Goal: Entertainment & Leisure: Browse casually

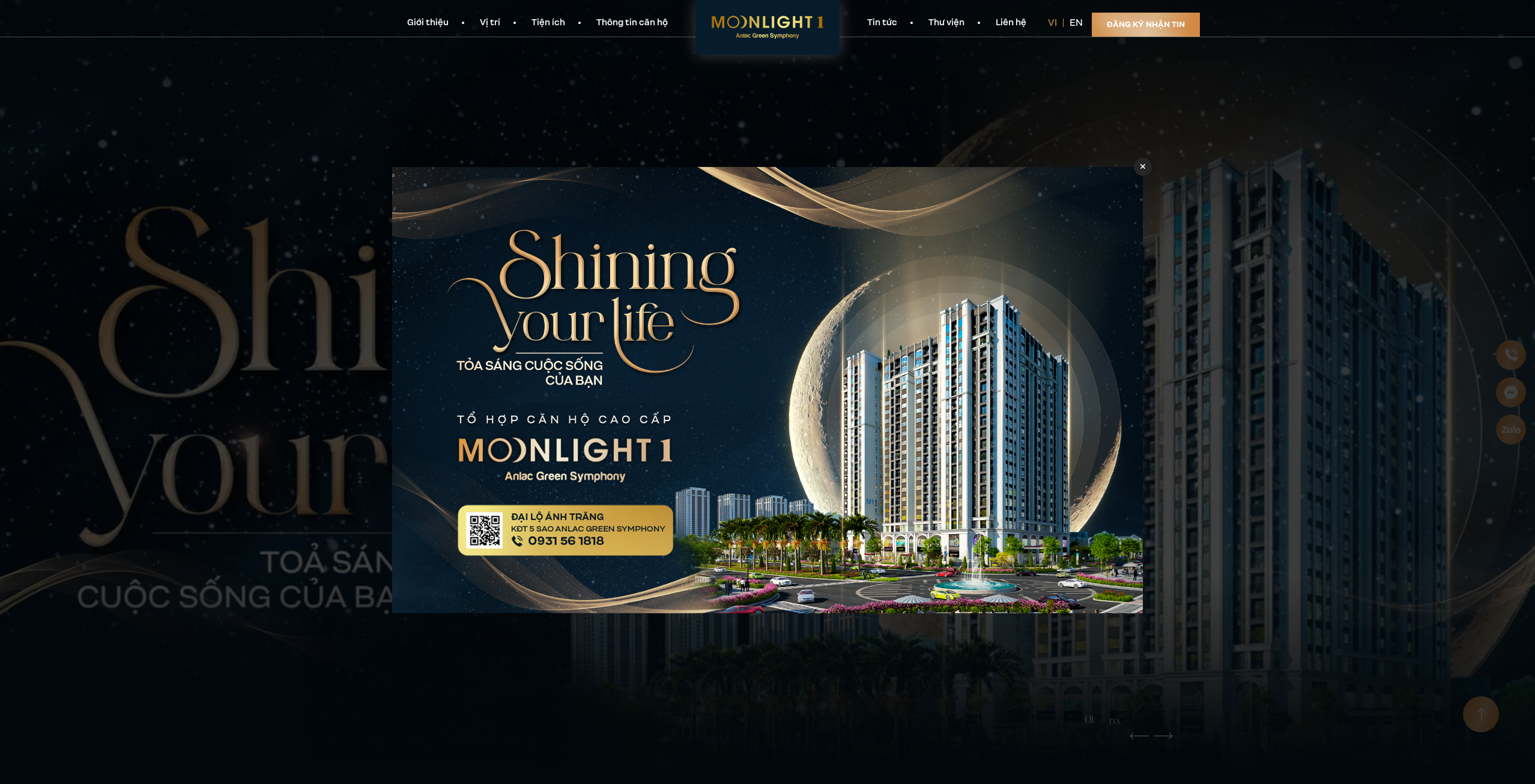
click at [1144, 165] on icon at bounding box center [1143, 166] width 6 height 8
click at [1141, 167] on icon at bounding box center [1143, 166] width 6 height 8
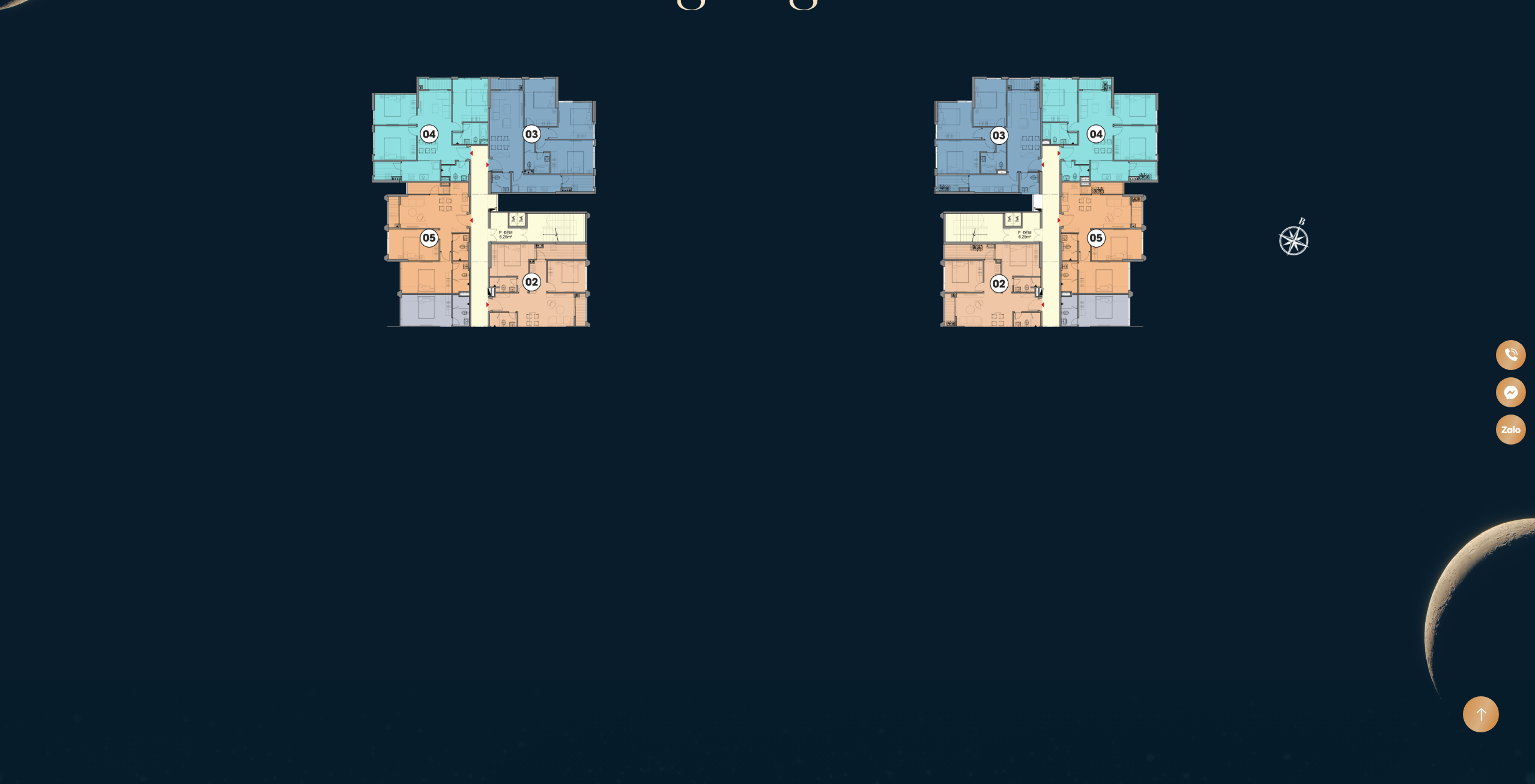
scroll to position [3062, 0]
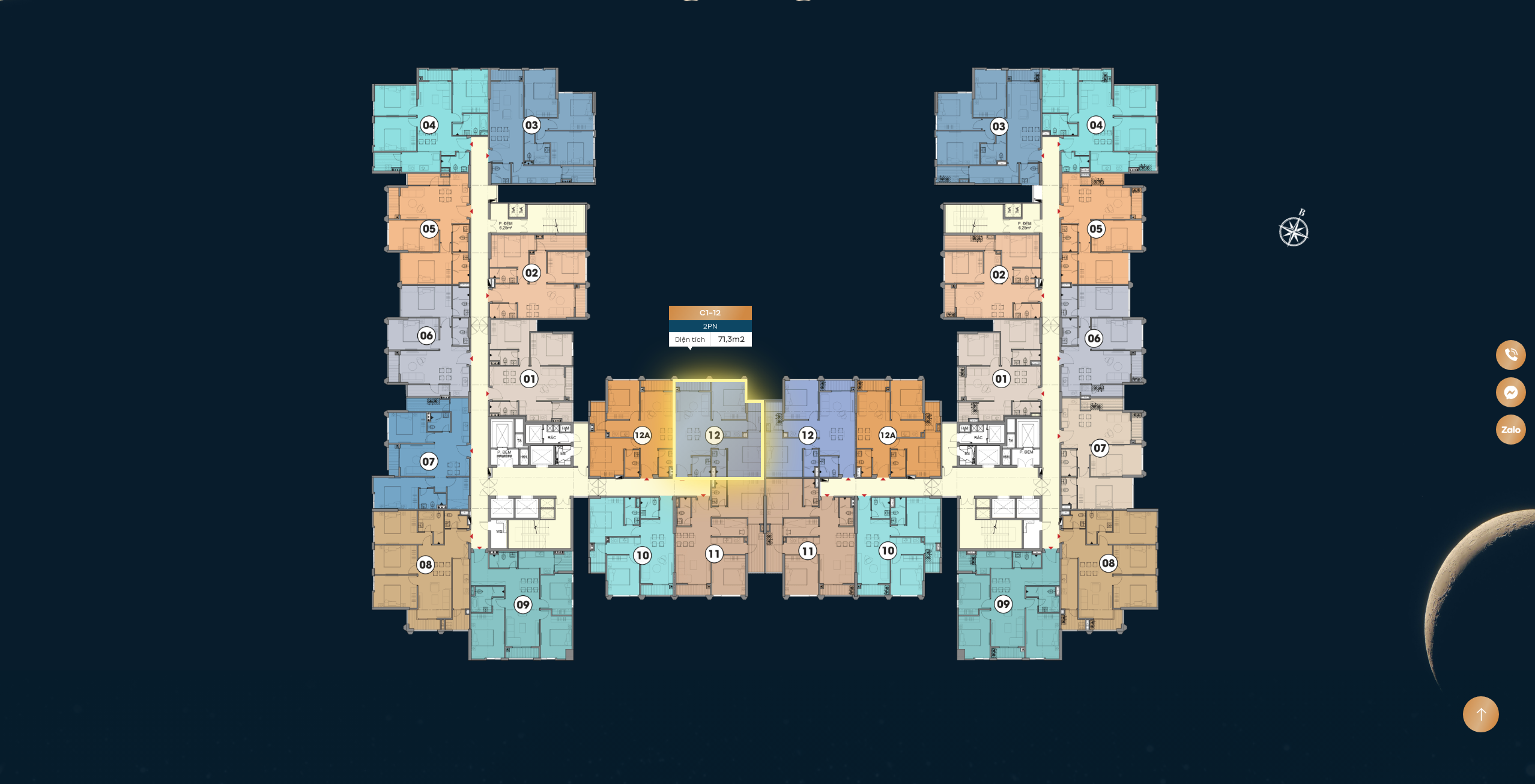
click at [711, 404] on icon at bounding box center [718, 430] width 91 height 101
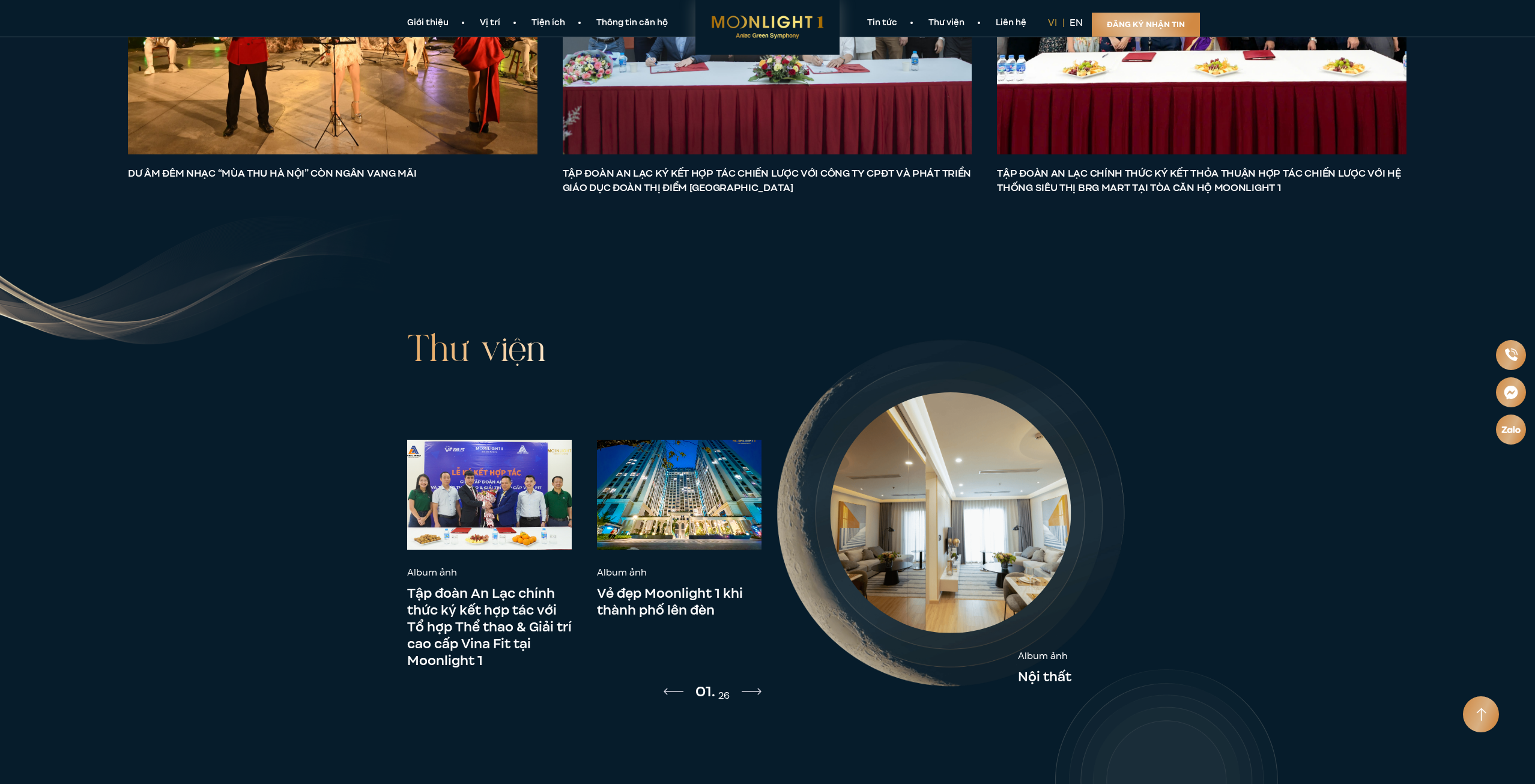
scroll to position [6451, 0]
click at [953, 476] on img at bounding box center [950, 513] width 241 height 241
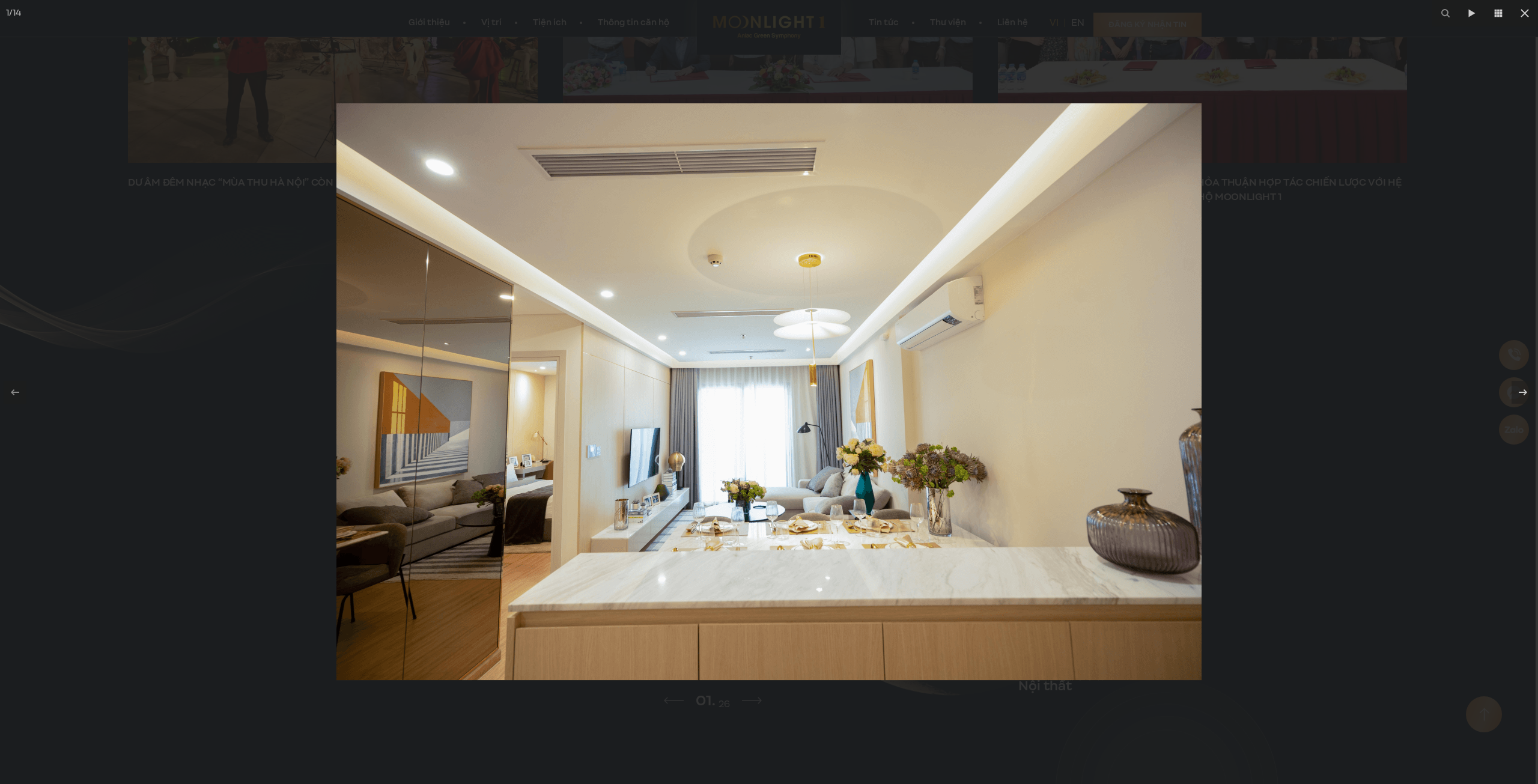
drag, startPoint x: 876, startPoint y: 511, endPoint x: 647, endPoint y: 514, distance: 229.0
click at [800, 514] on img at bounding box center [769, 392] width 865 height 577
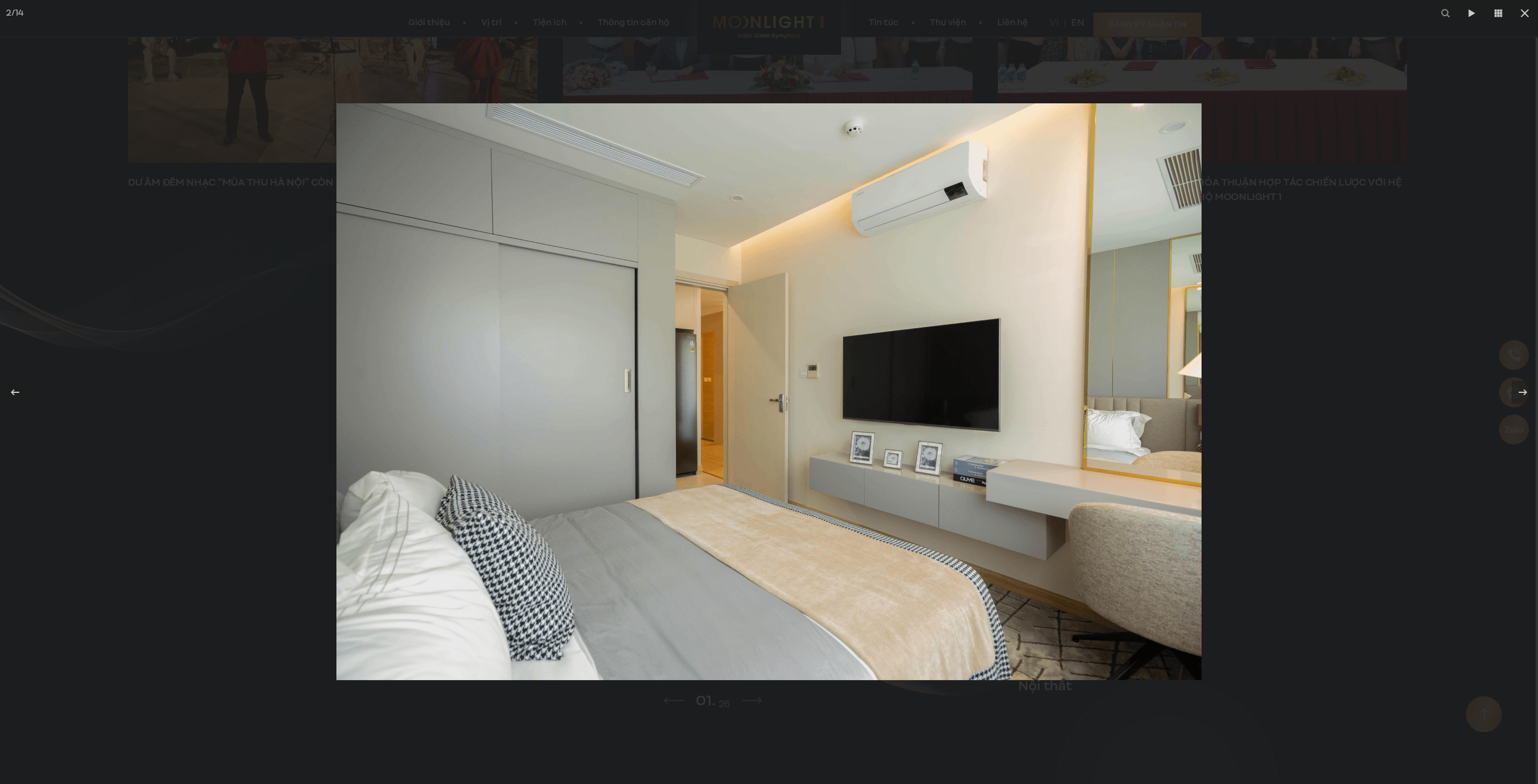
drag, startPoint x: 931, startPoint y: 512, endPoint x: 752, endPoint y: 510, distance: 179.0
click at [867, 514] on img at bounding box center [769, 392] width 865 height 577
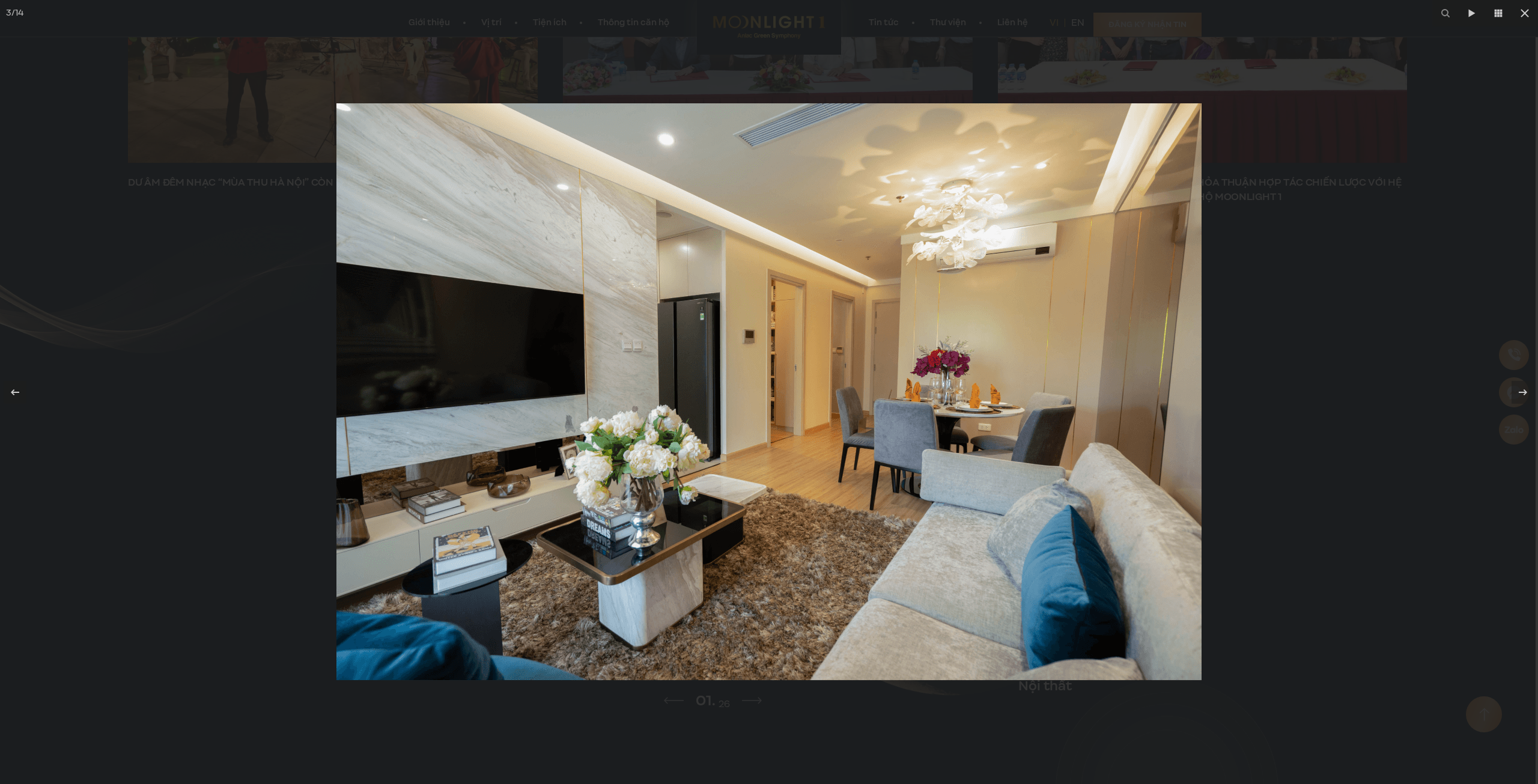
drag, startPoint x: 876, startPoint y: 502, endPoint x: 718, endPoint y: 496, distance: 158.1
click at [860, 501] on img at bounding box center [769, 392] width 865 height 577
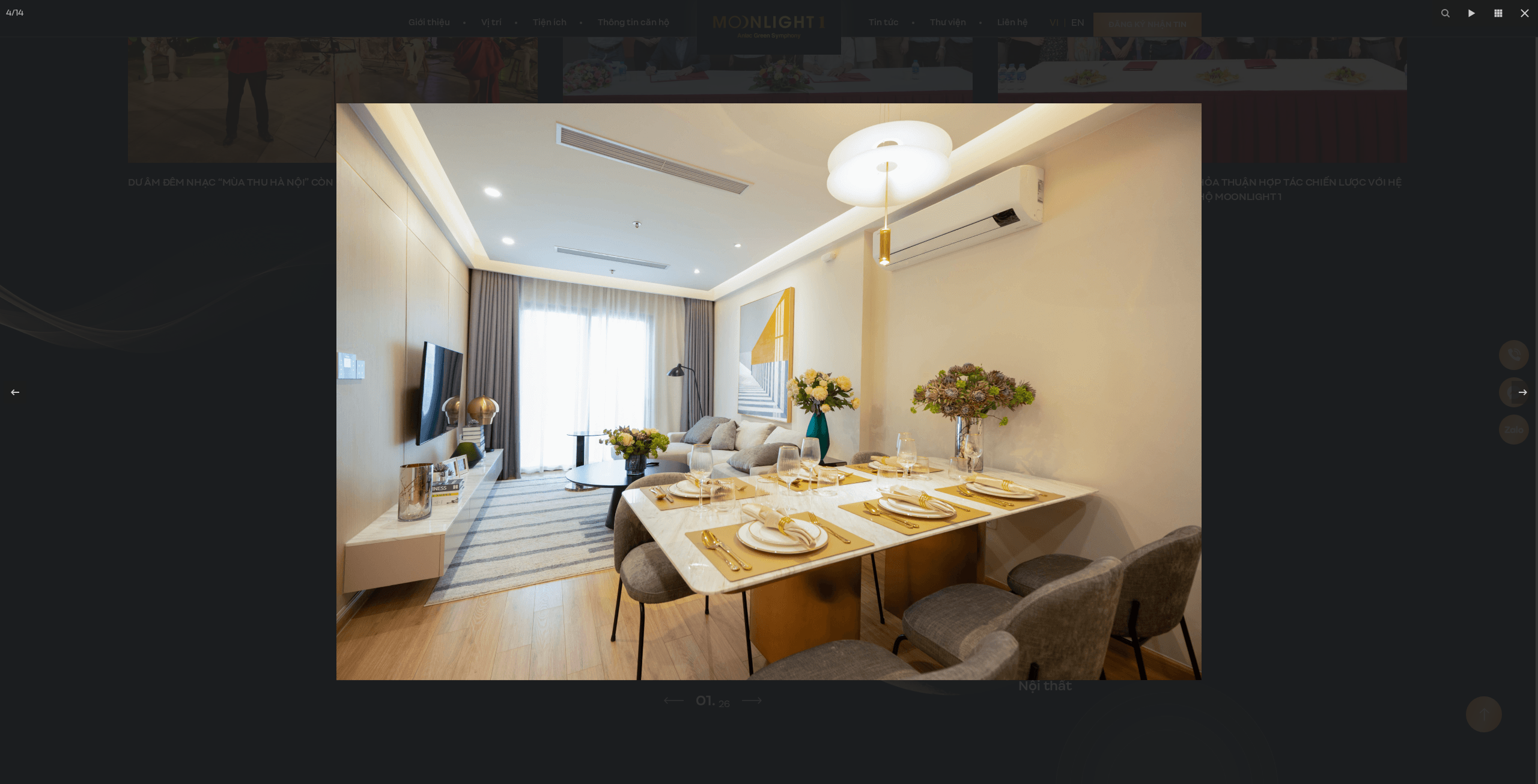
drag, startPoint x: 1059, startPoint y: 500, endPoint x: 809, endPoint y: 487, distance: 250.3
click at [944, 492] on img at bounding box center [769, 392] width 865 height 577
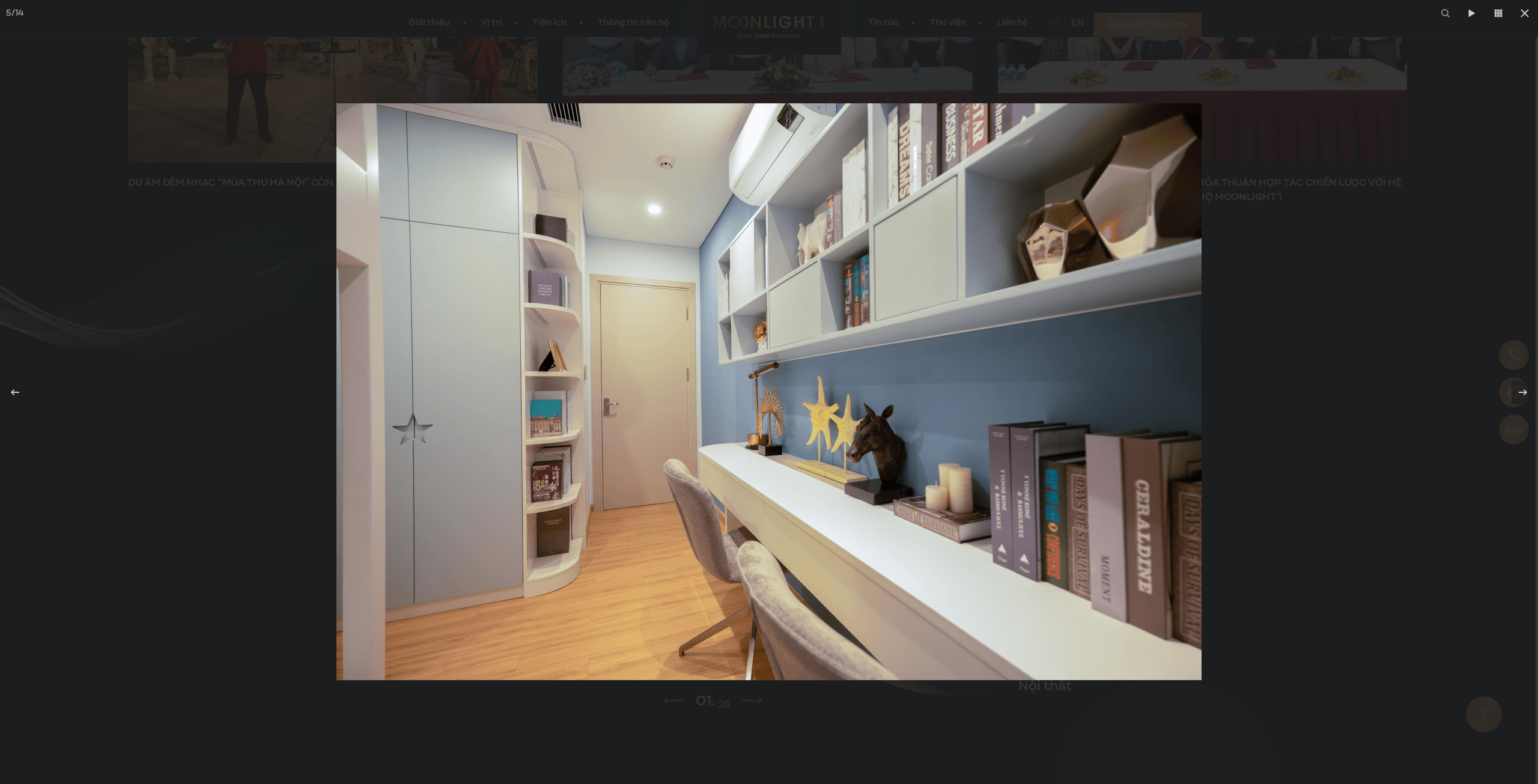
drag, startPoint x: 928, startPoint y: 475, endPoint x: 643, endPoint y: 472, distance: 285.0
click at [804, 471] on img at bounding box center [769, 392] width 865 height 577
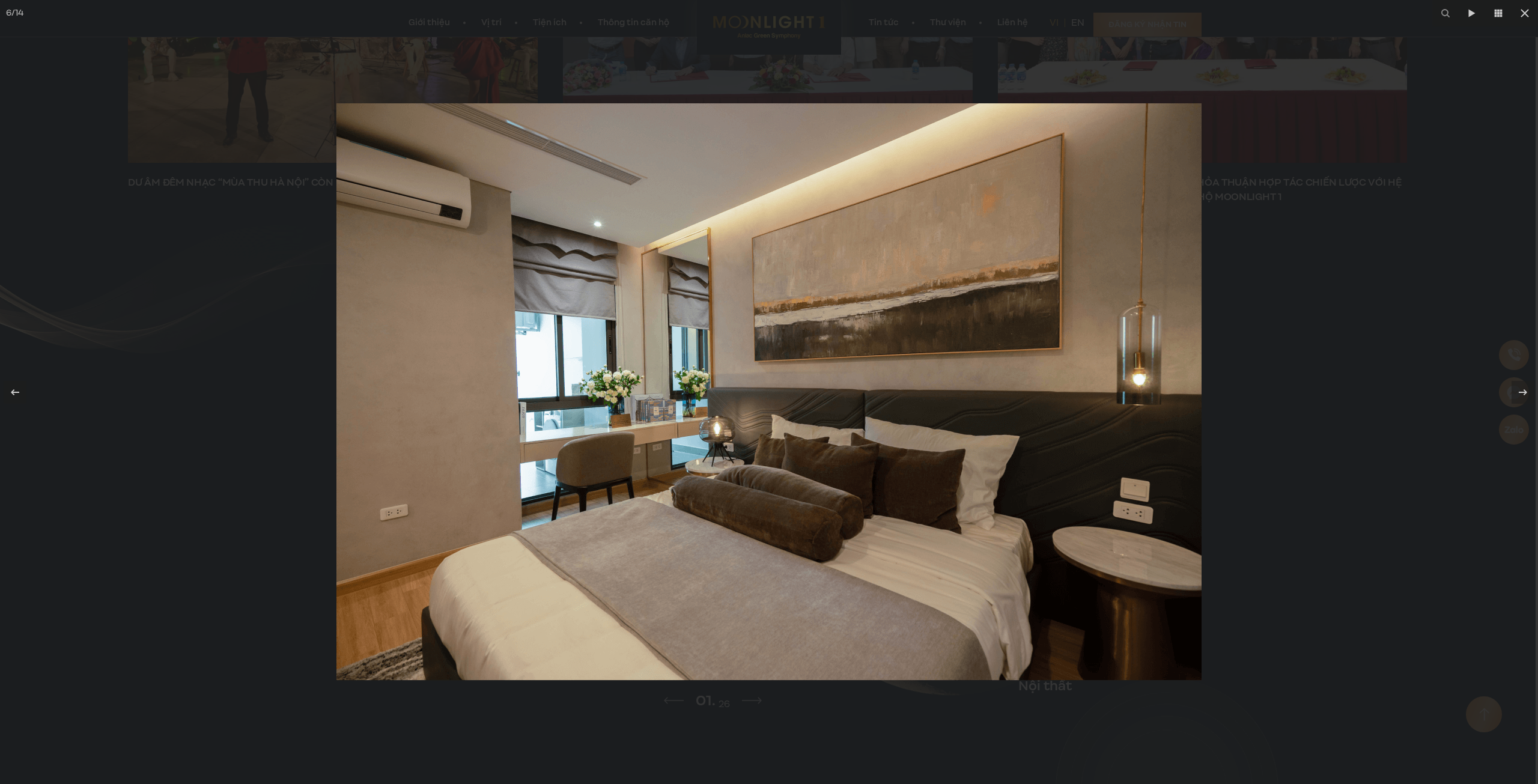
click at [1276, 469] on div at bounding box center [769, 392] width 1538 height 784
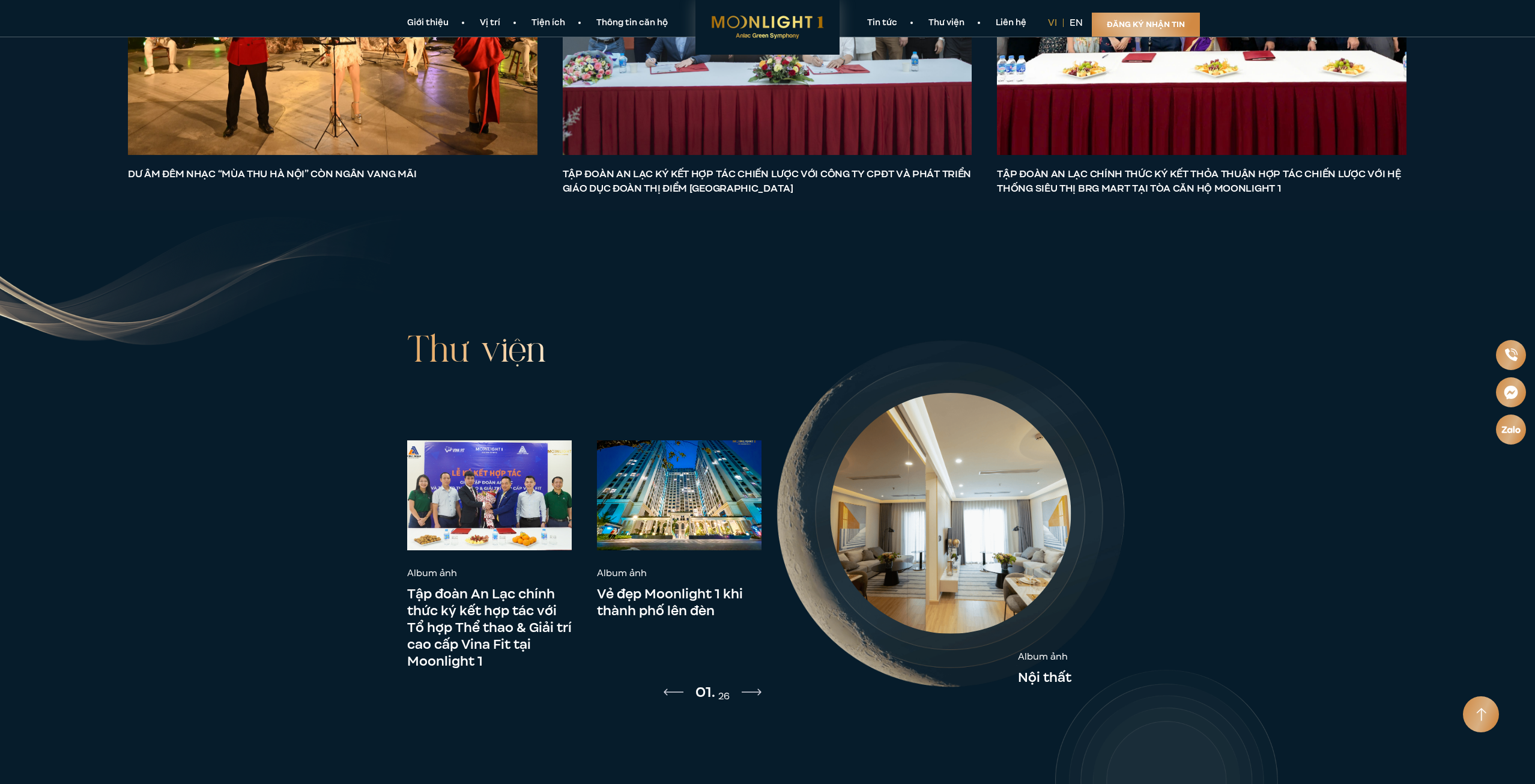
click at [942, 510] on img at bounding box center [950, 513] width 241 height 241
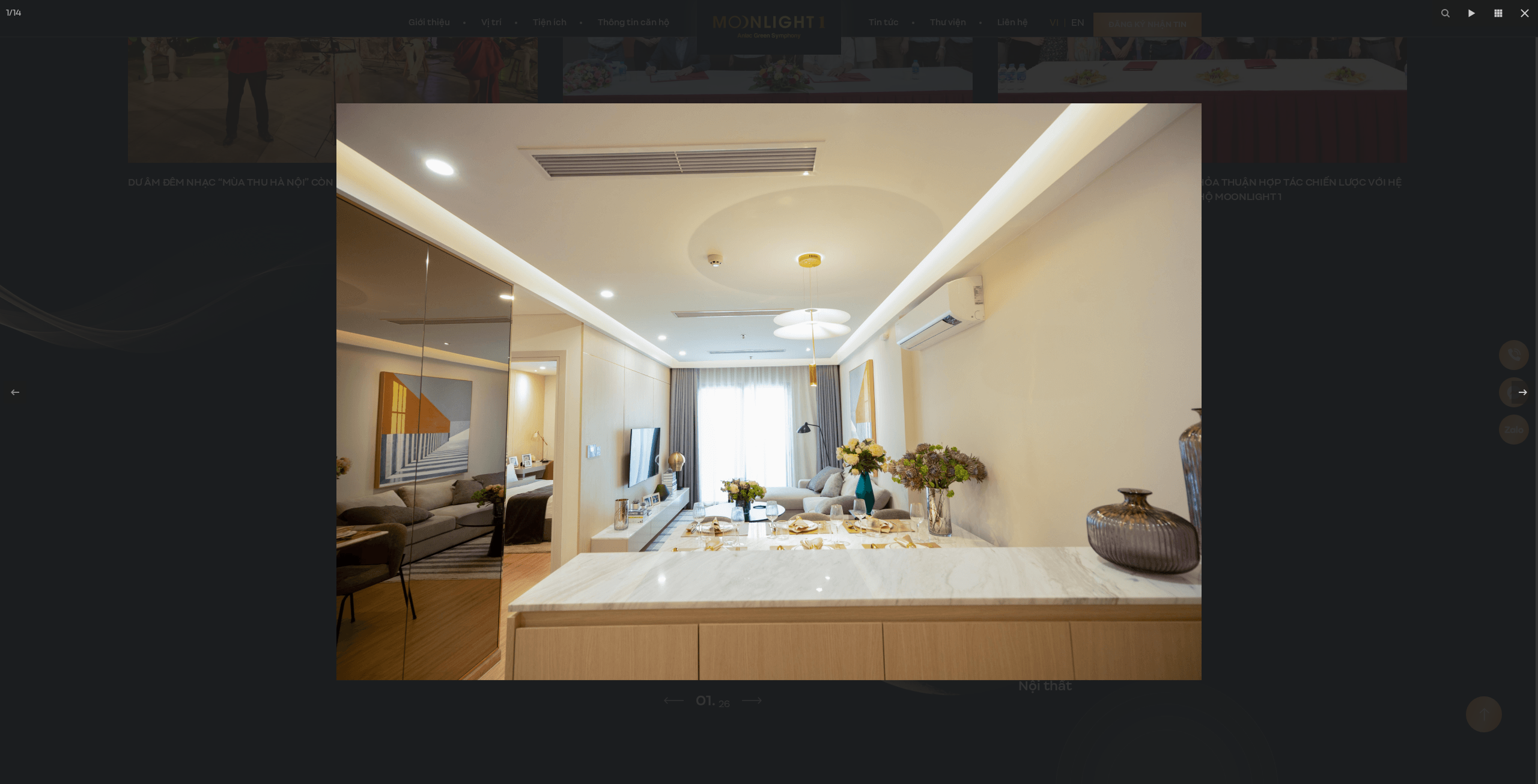
click at [696, 511] on img at bounding box center [769, 392] width 865 height 577
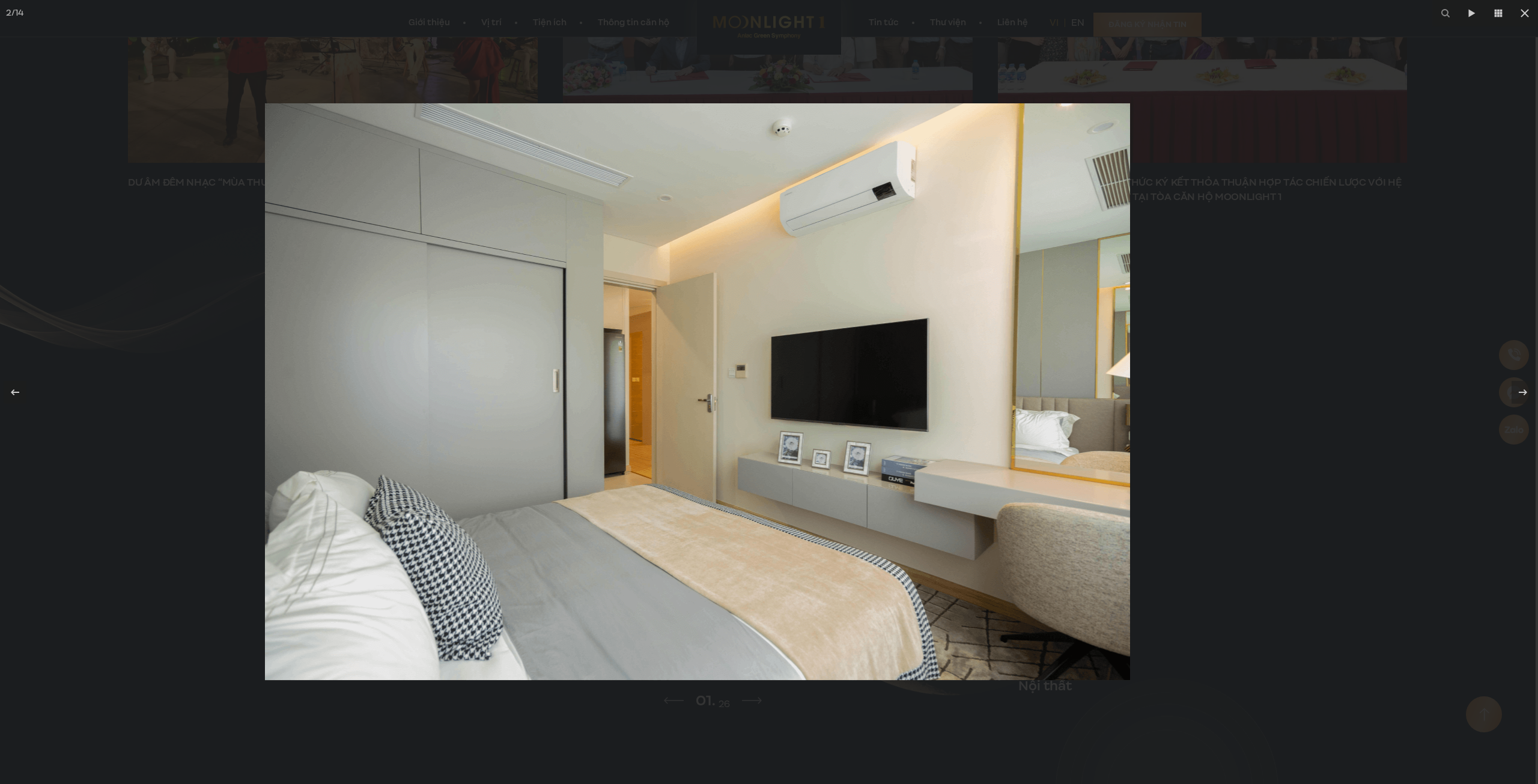
drag, startPoint x: 783, startPoint y: 501, endPoint x: 631, endPoint y: 496, distance: 152.1
click at [676, 503] on img at bounding box center [697, 392] width 865 height 577
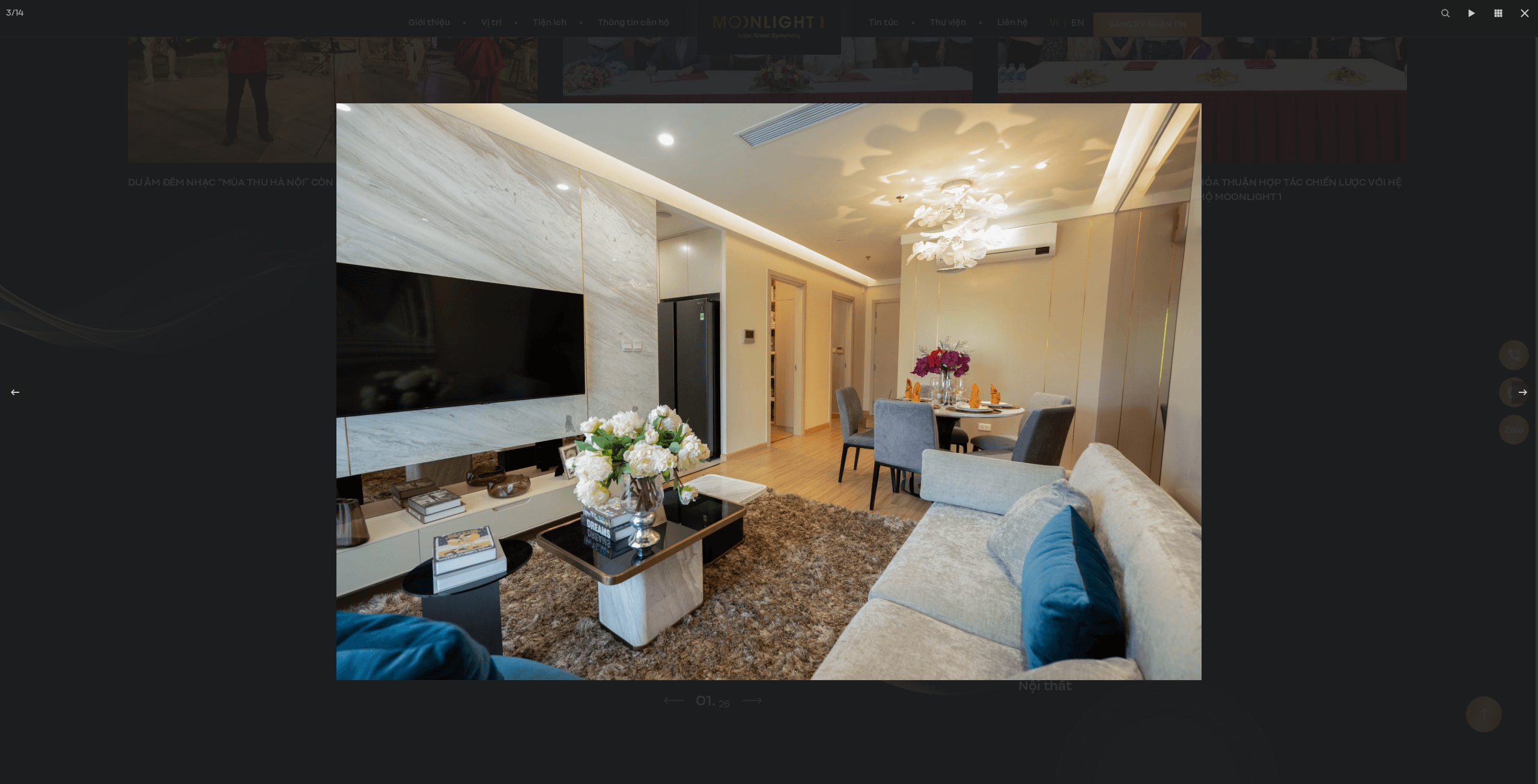
click at [1400, 465] on div at bounding box center [769, 392] width 1538 height 784
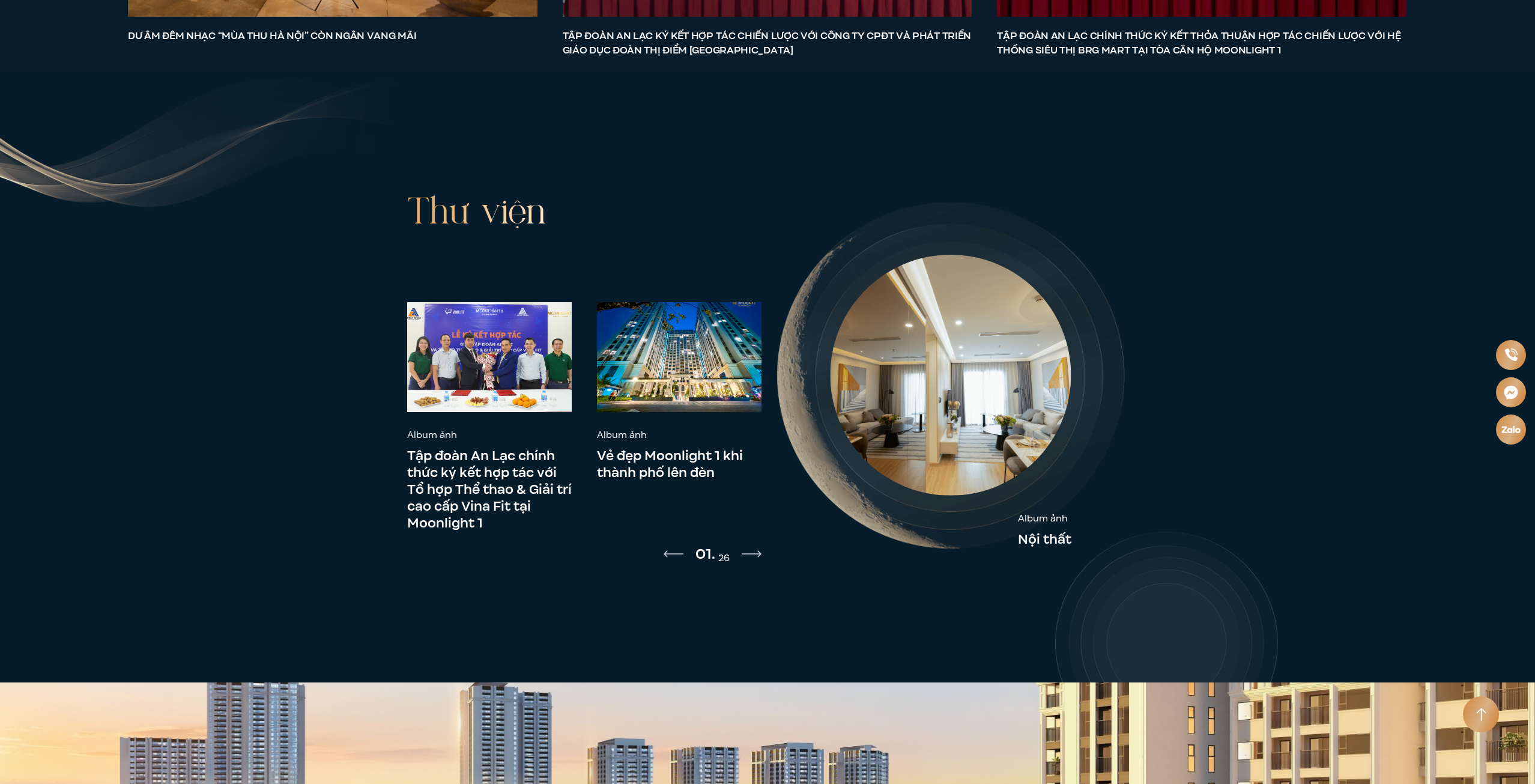
scroll to position [6631, 0]
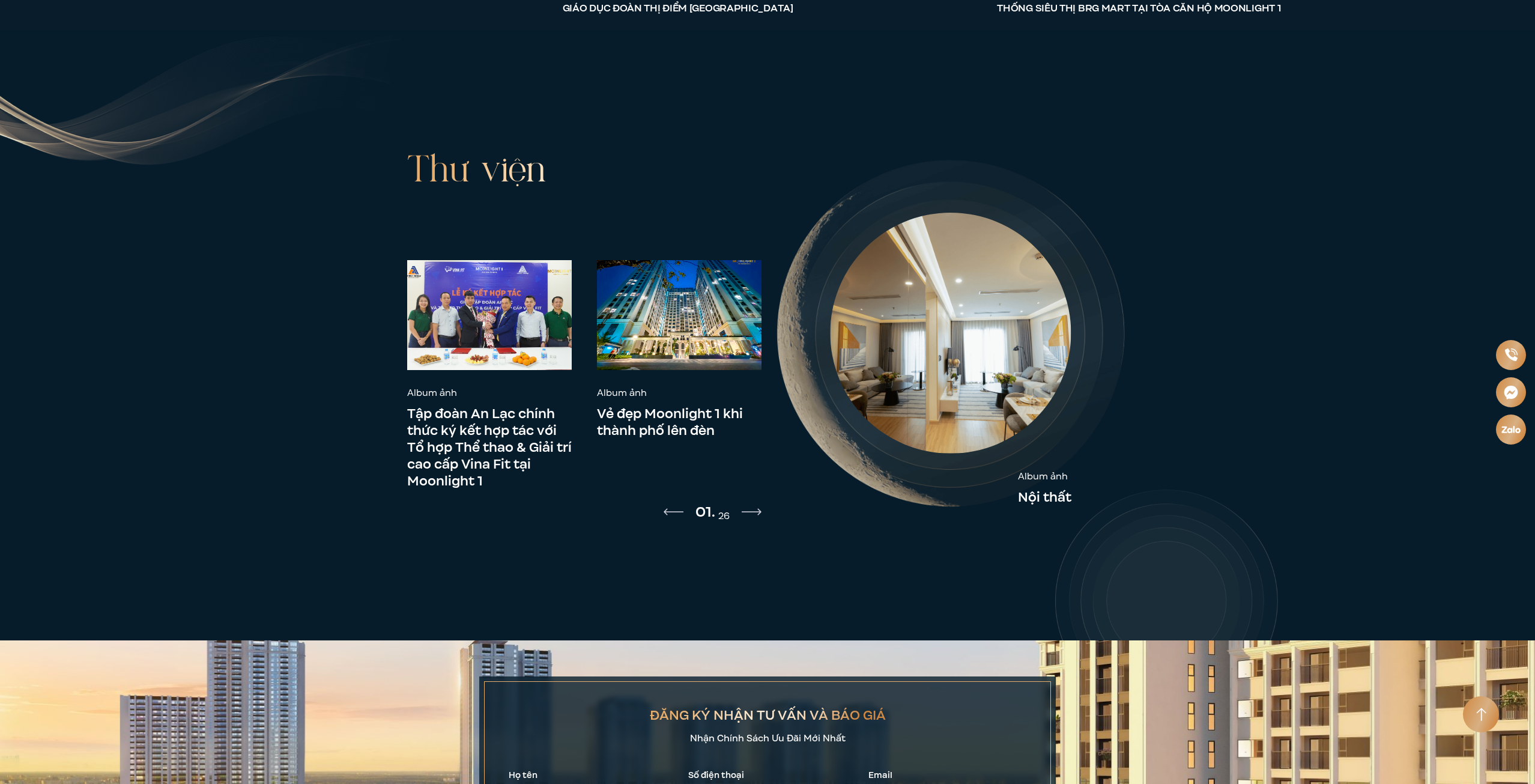
click at [682, 406] on link "Vẻ đẹp Moonlight 1 khi thành phố lên đèn" at bounding box center [679, 423] width 164 height 34
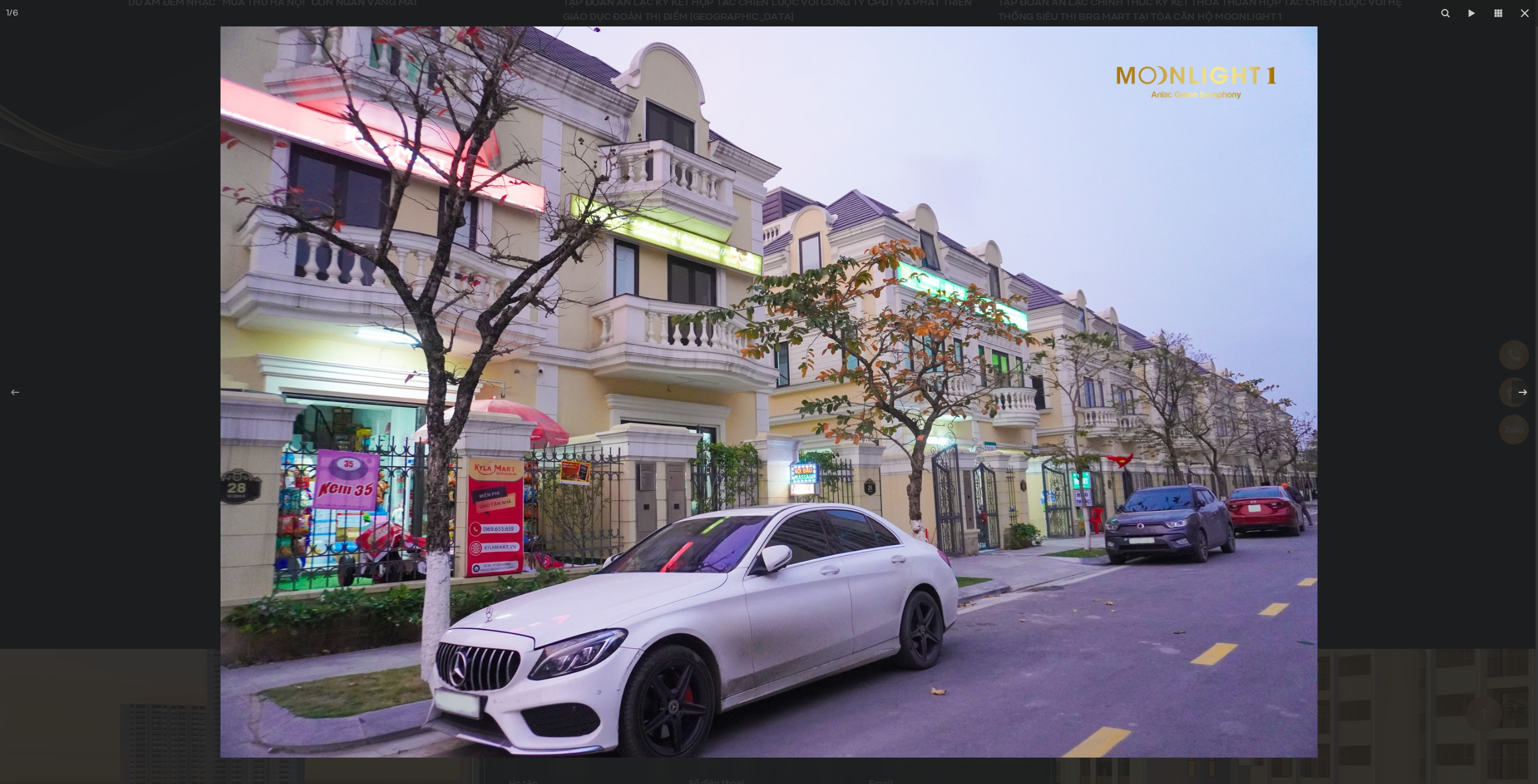
drag, startPoint x: 792, startPoint y: 426, endPoint x: 530, endPoint y: 409, distance: 262.6
click at [669, 417] on img at bounding box center [769, 392] width 1097 height 731
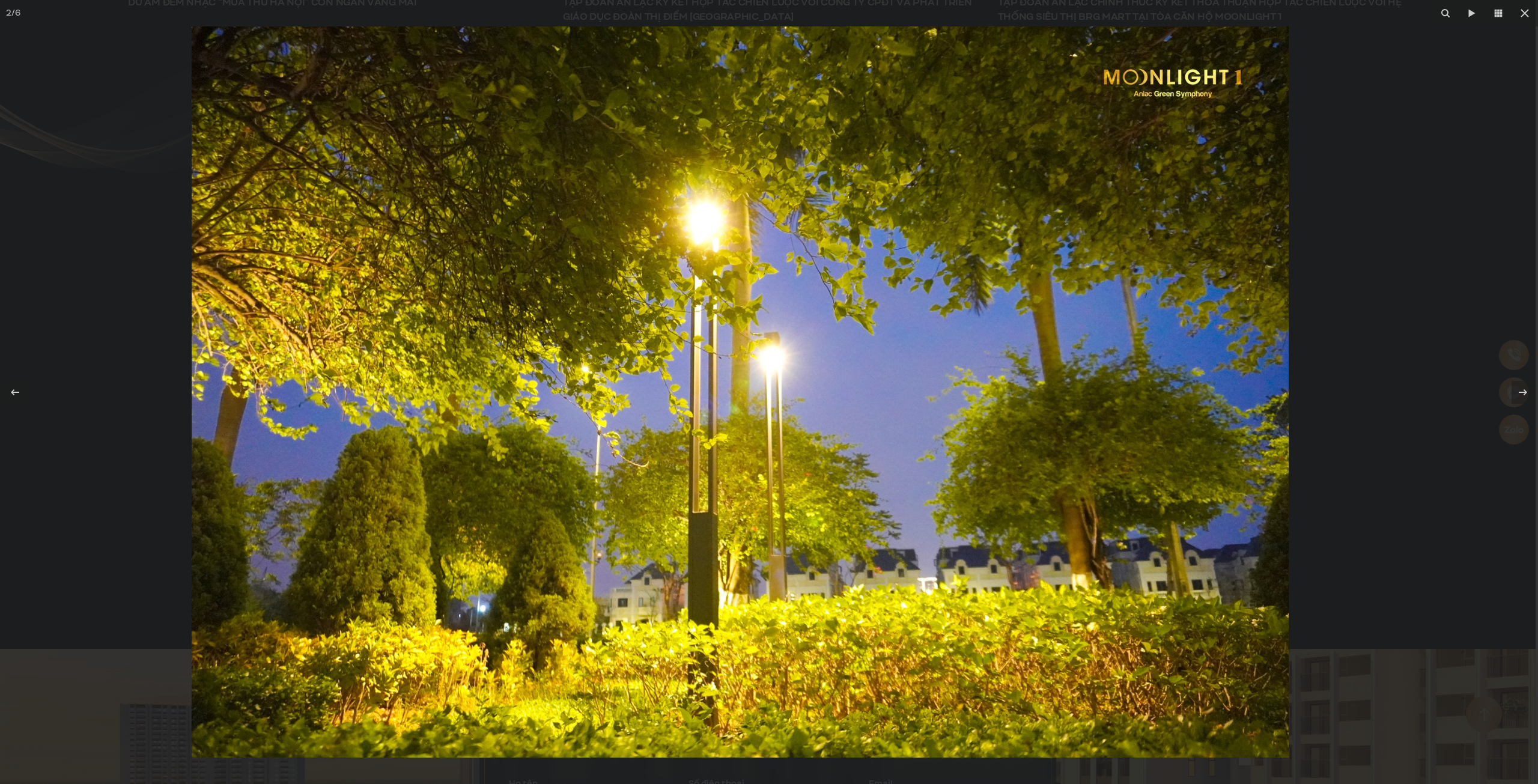
drag, startPoint x: 975, startPoint y: 422, endPoint x: 622, endPoint y: 399, distance: 353.7
click at [867, 416] on img at bounding box center [740, 392] width 1097 height 731
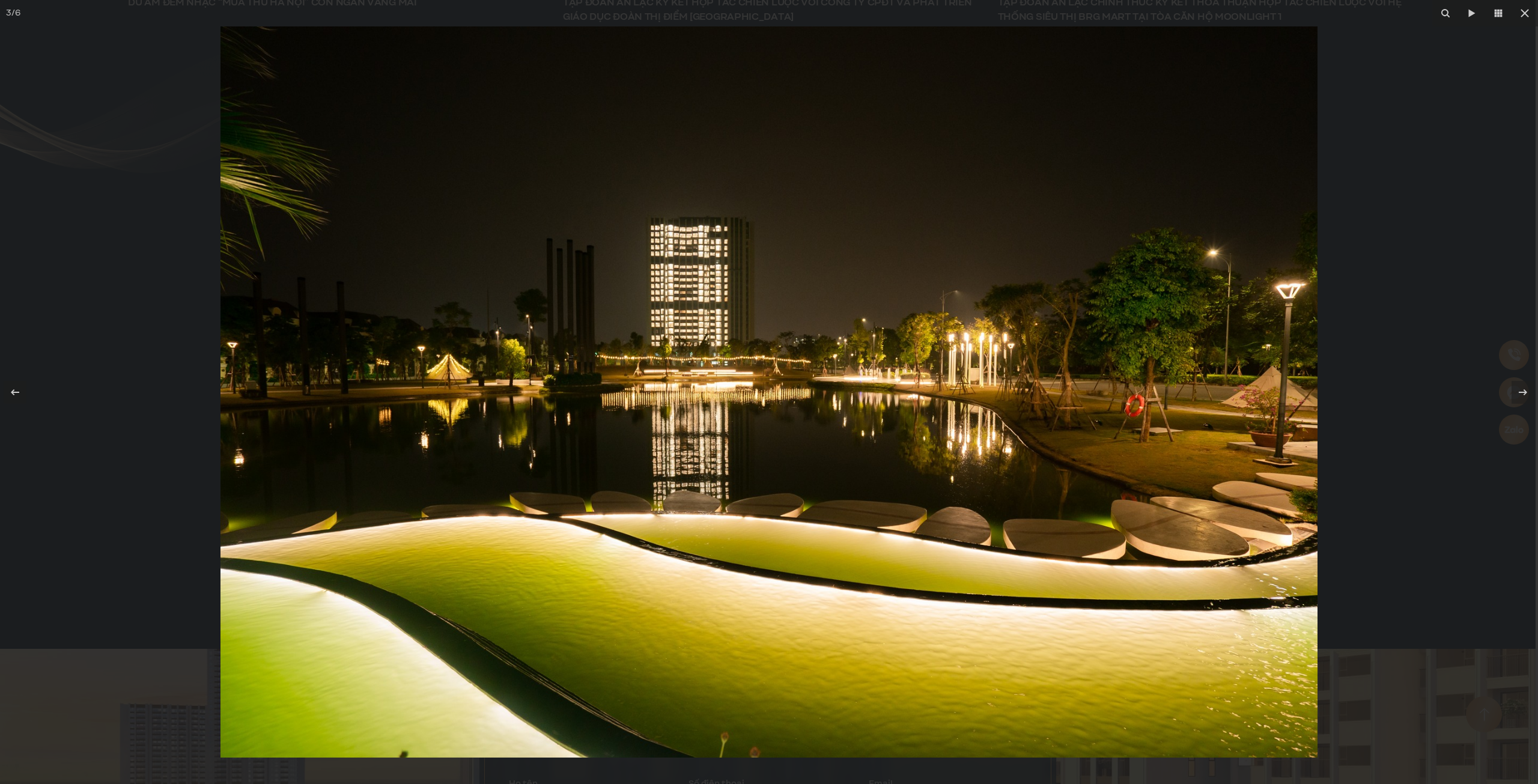
drag, startPoint x: 1144, startPoint y: 387, endPoint x: 793, endPoint y: 380, distance: 351.1
click at [1086, 380] on img at bounding box center [769, 392] width 1097 height 731
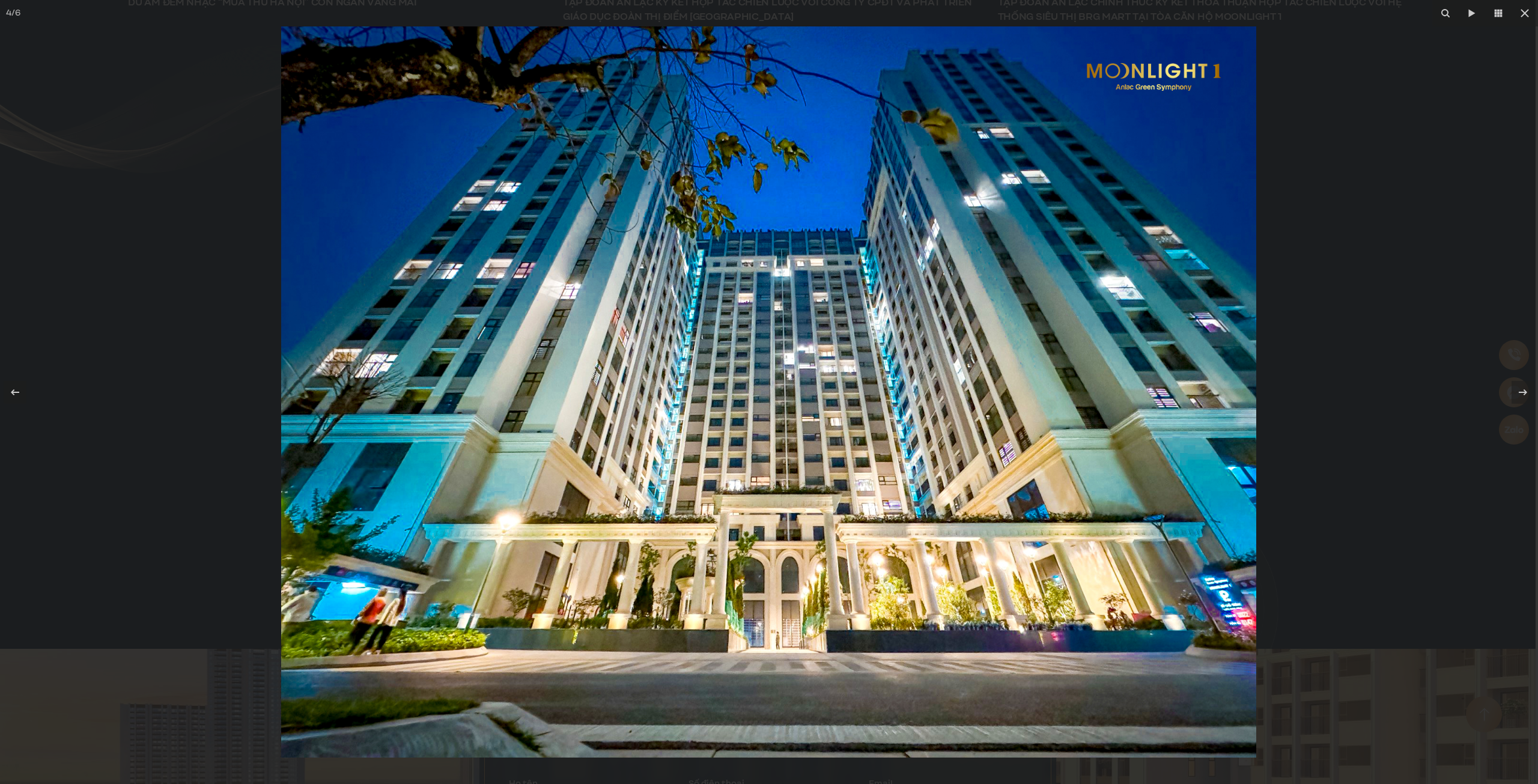
click at [1395, 319] on div at bounding box center [769, 392] width 1538 height 784
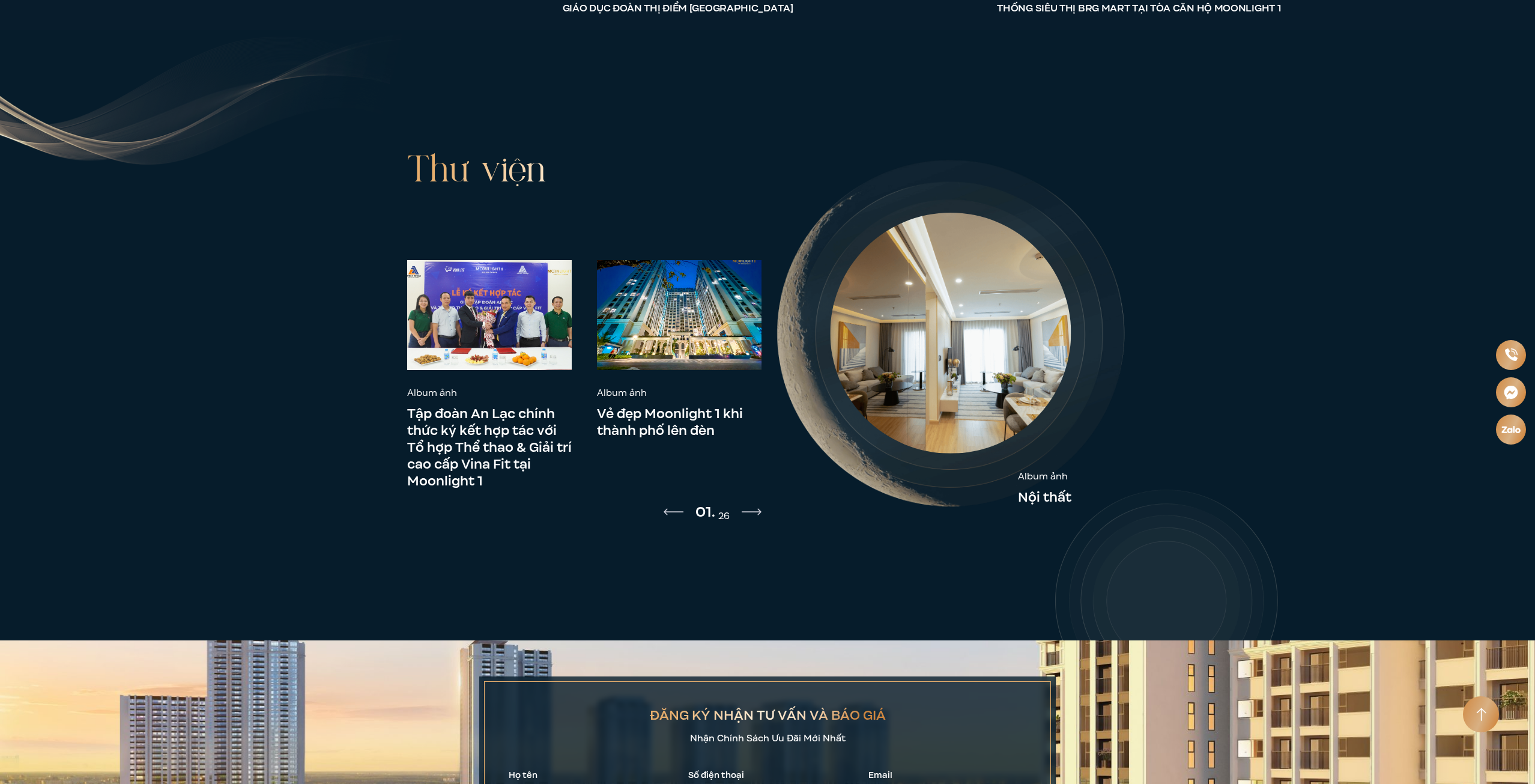
click at [996, 328] on img at bounding box center [950, 333] width 241 height 241
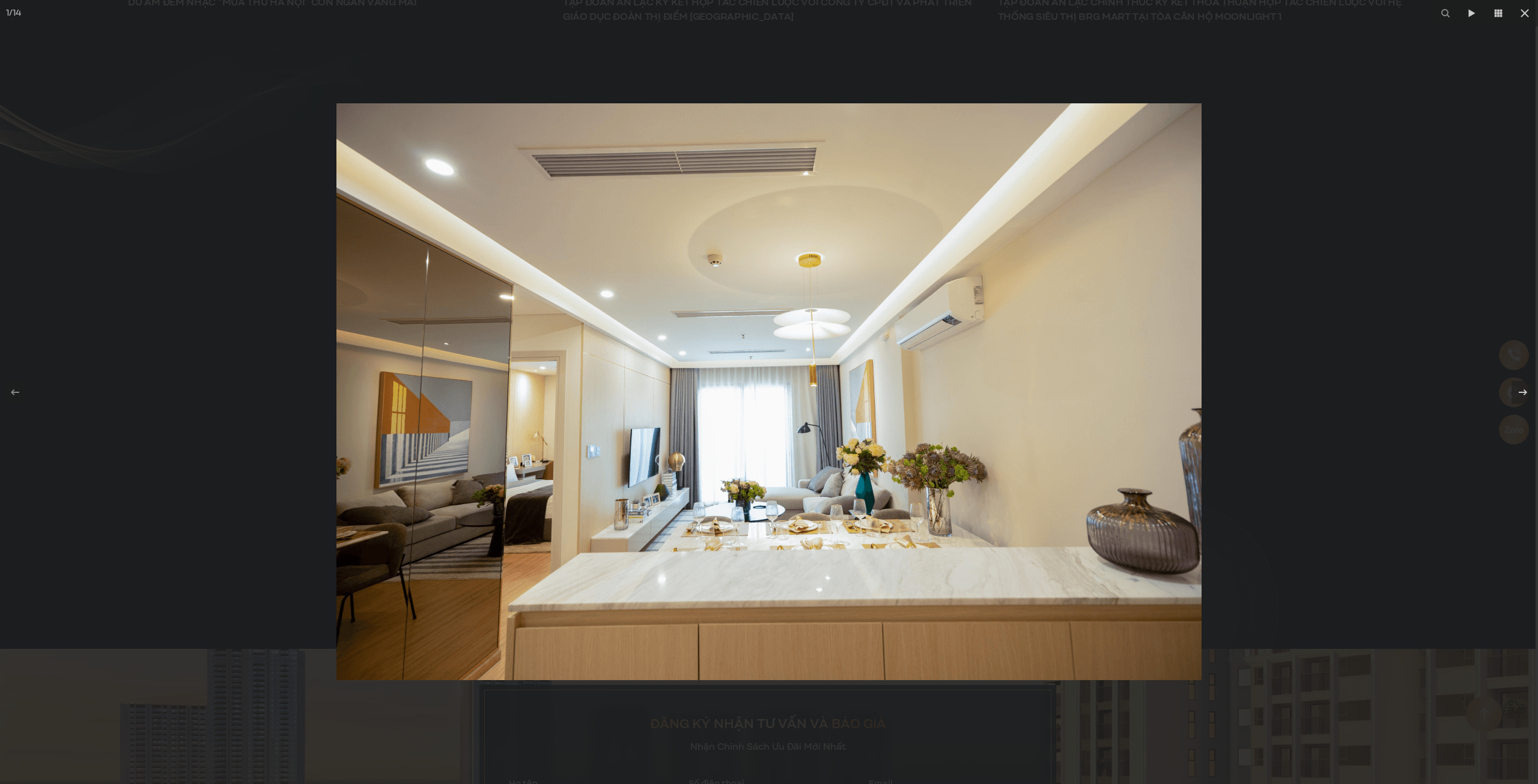
drag, startPoint x: 841, startPoint y: 385, endPoint x: 695, endPoint y: 389, distance: 146.1
click at [825, 386] on img at bounding box center [769, 392] width 865 height 577
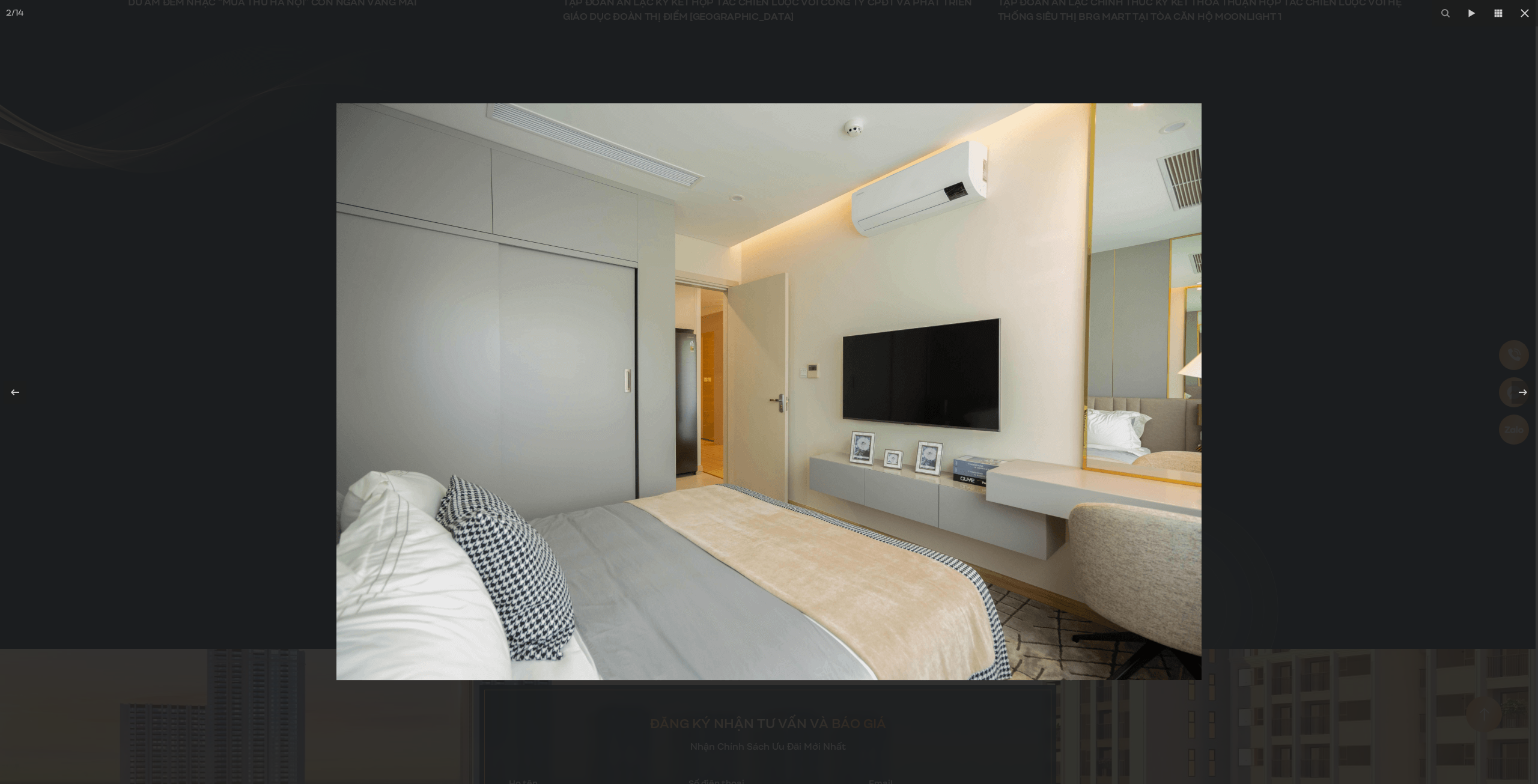
click at [882, 389] on img at bounding box center [769, 392] width 865 height 577
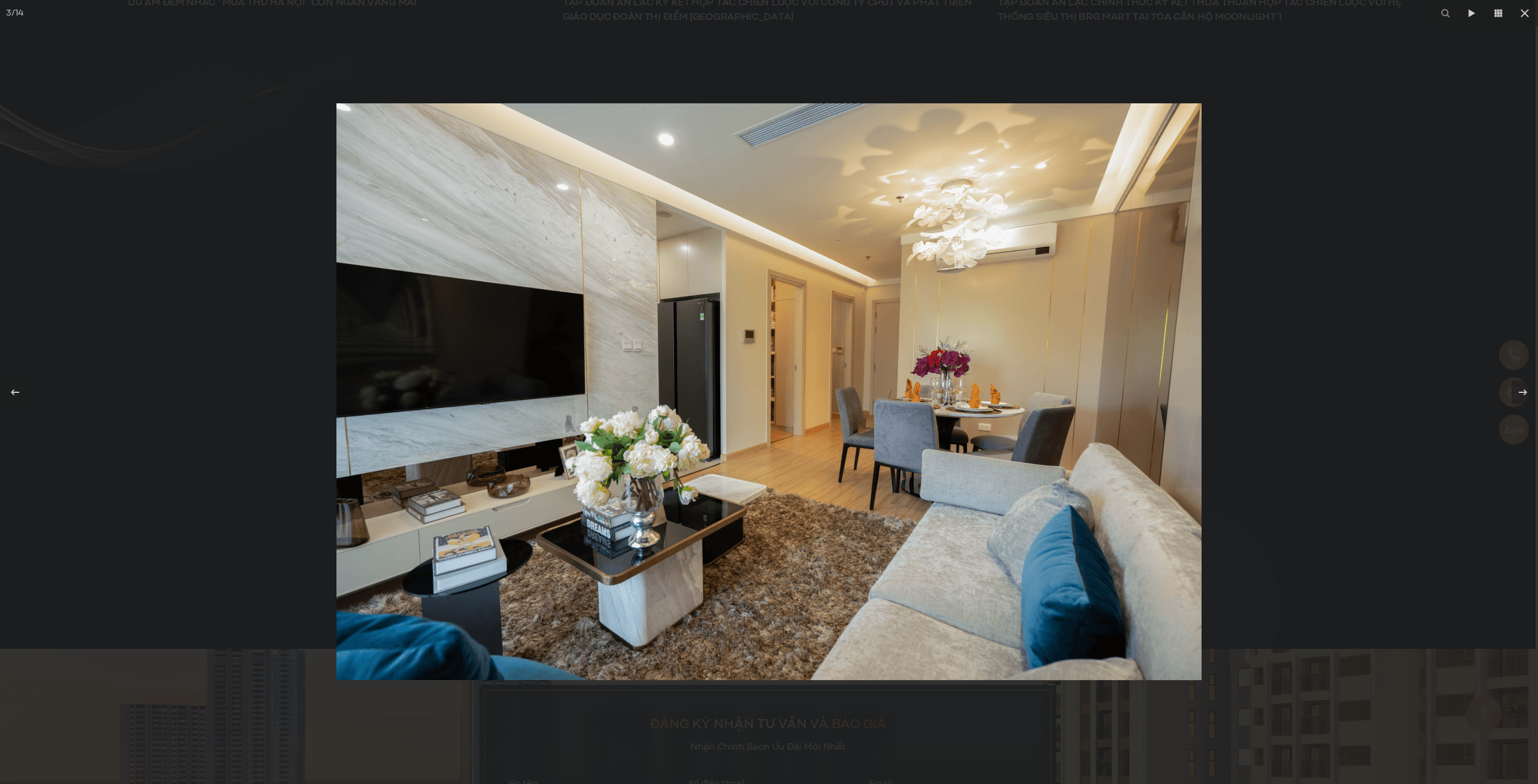
drag, startPoint x: 984, startPoint y: 389, endPoint x: 838, endPoint y: 387, distance: 146.0
click at [922, 388] on img at bounding box center [769, 392] width 865 height 577
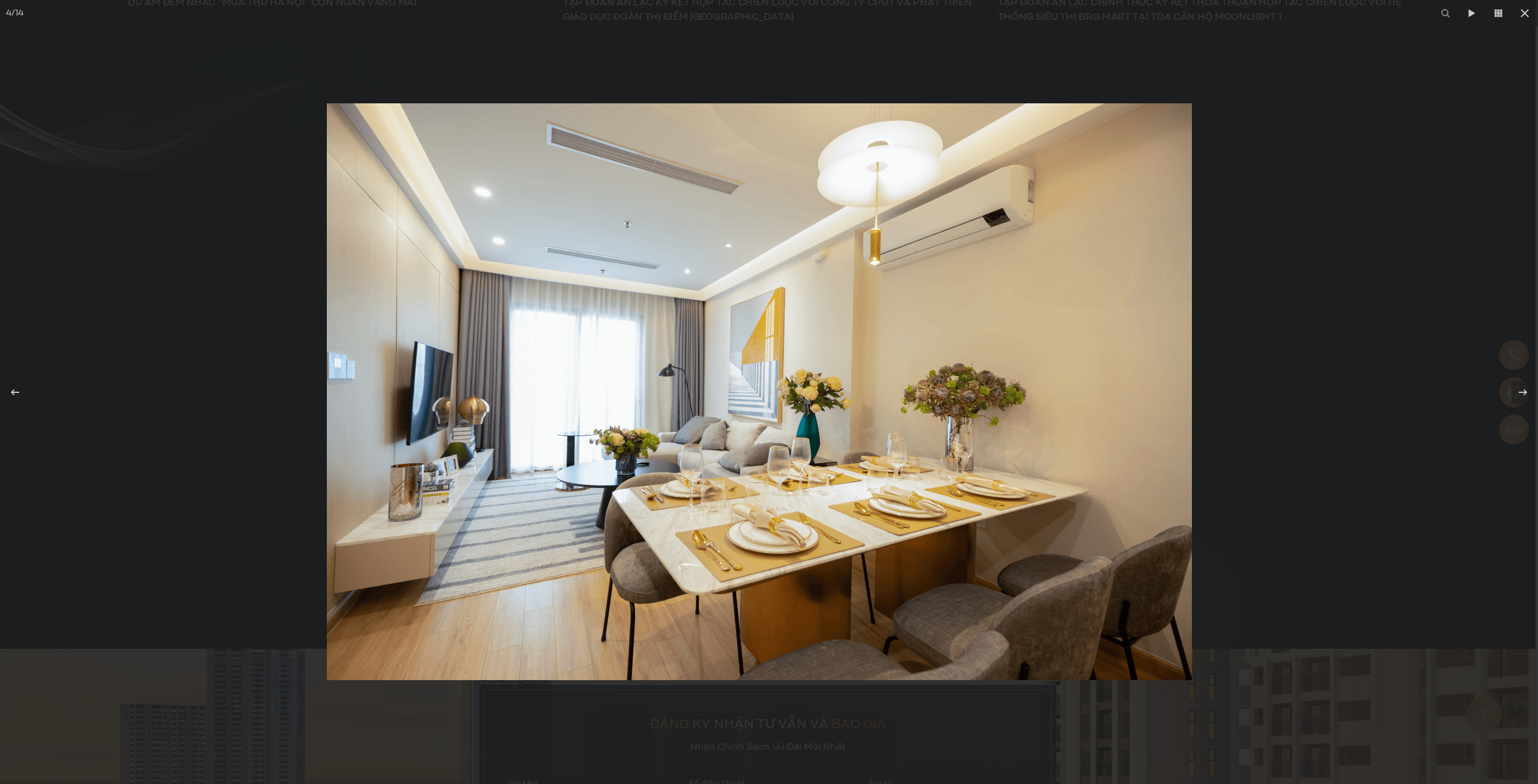
drag, startPoint x: 1002, startPoint y: 388, endPoint x: 727, endPoint y: 393, distance: 275.0
click at [832, 392] on img at bounding box center [759, 392] width 865 height 577
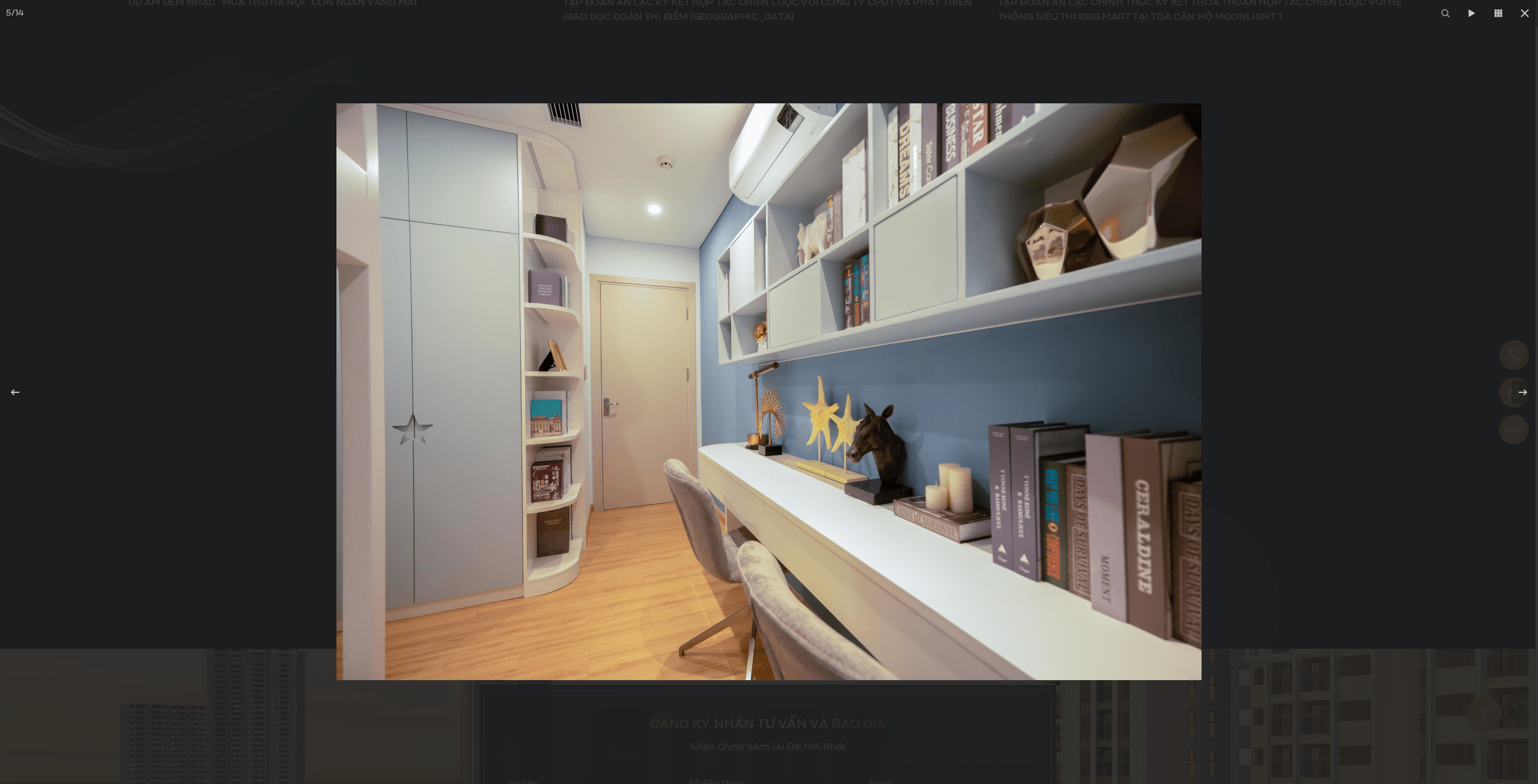
click at [1299, 345] on div at bounding box center [769, 392] width 1538 height 784
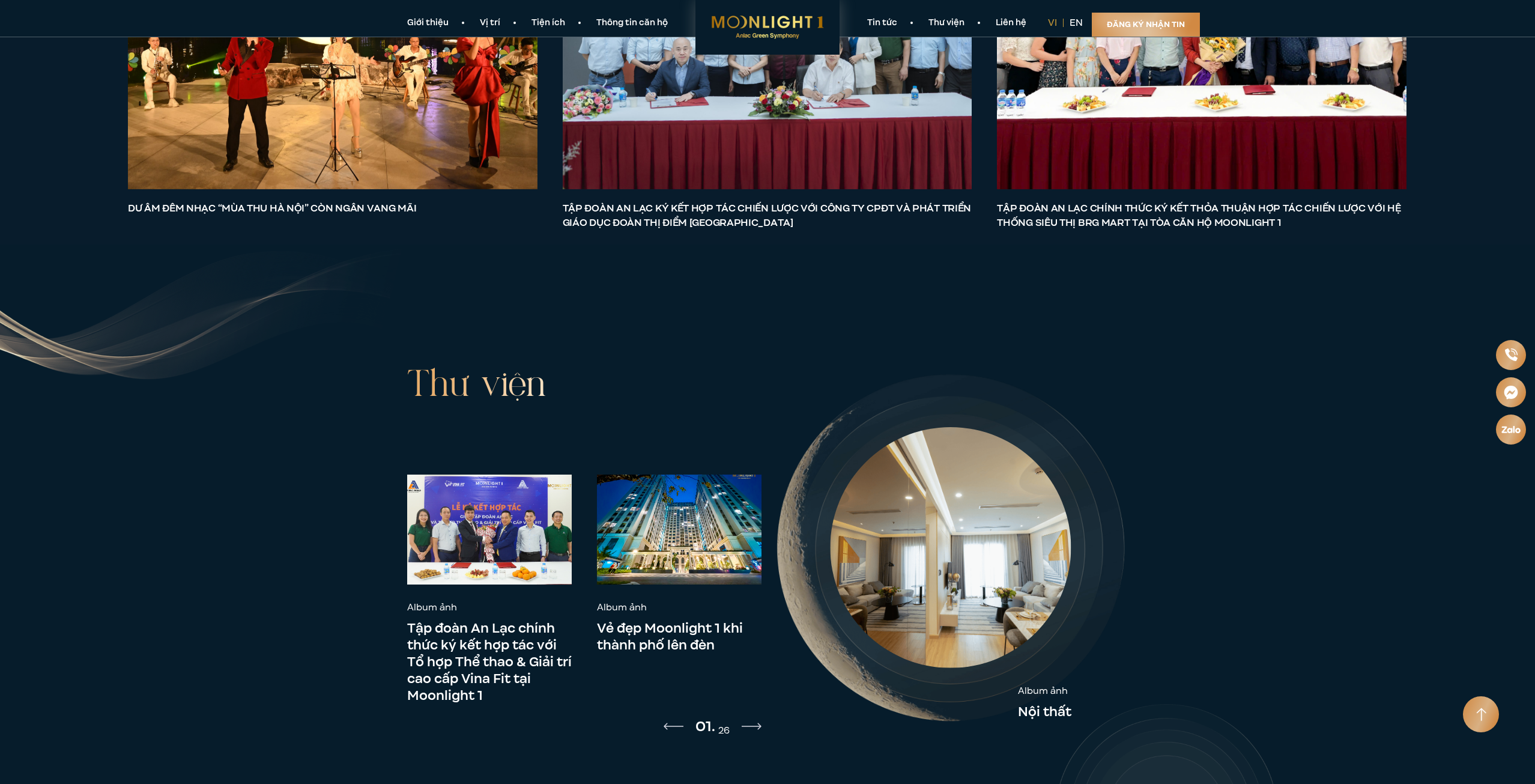
scroll to position [6331, 0]
